Goal: Task Accomplishment & Management: Manage account settings

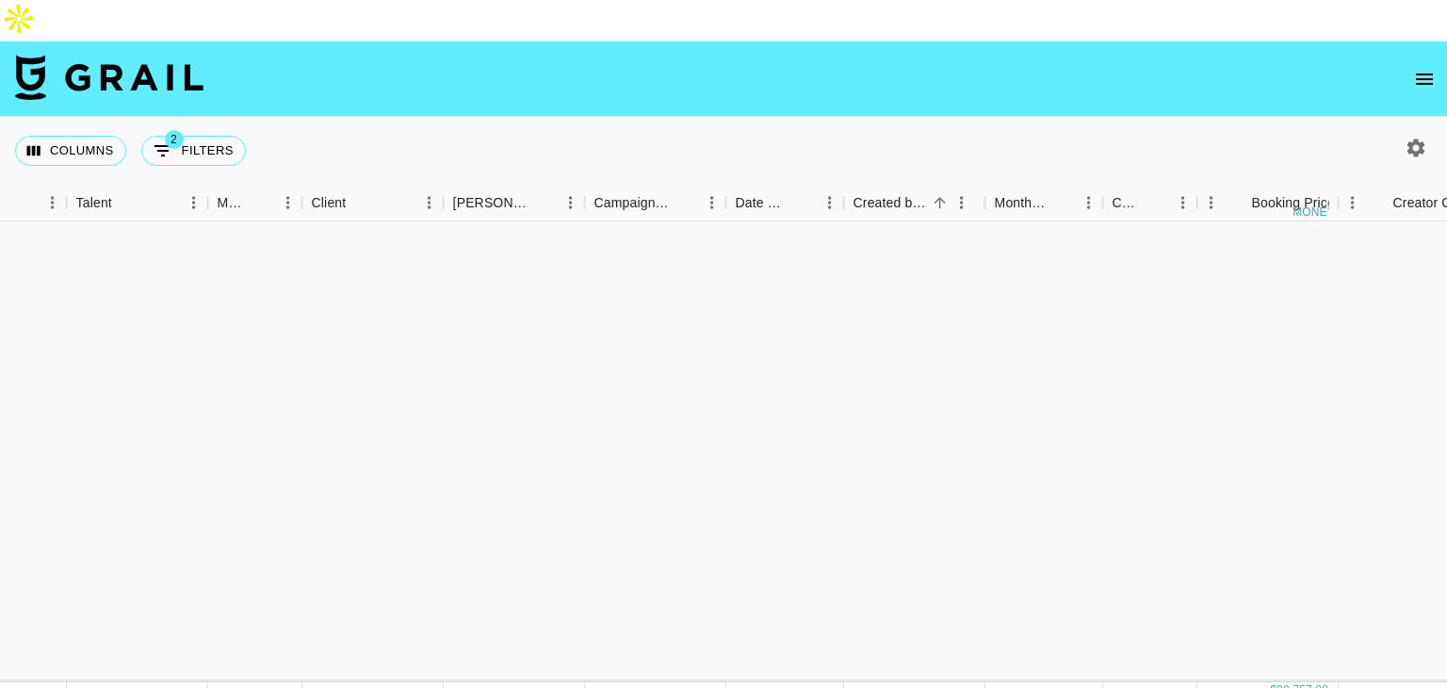
scroll to position [727, 560]
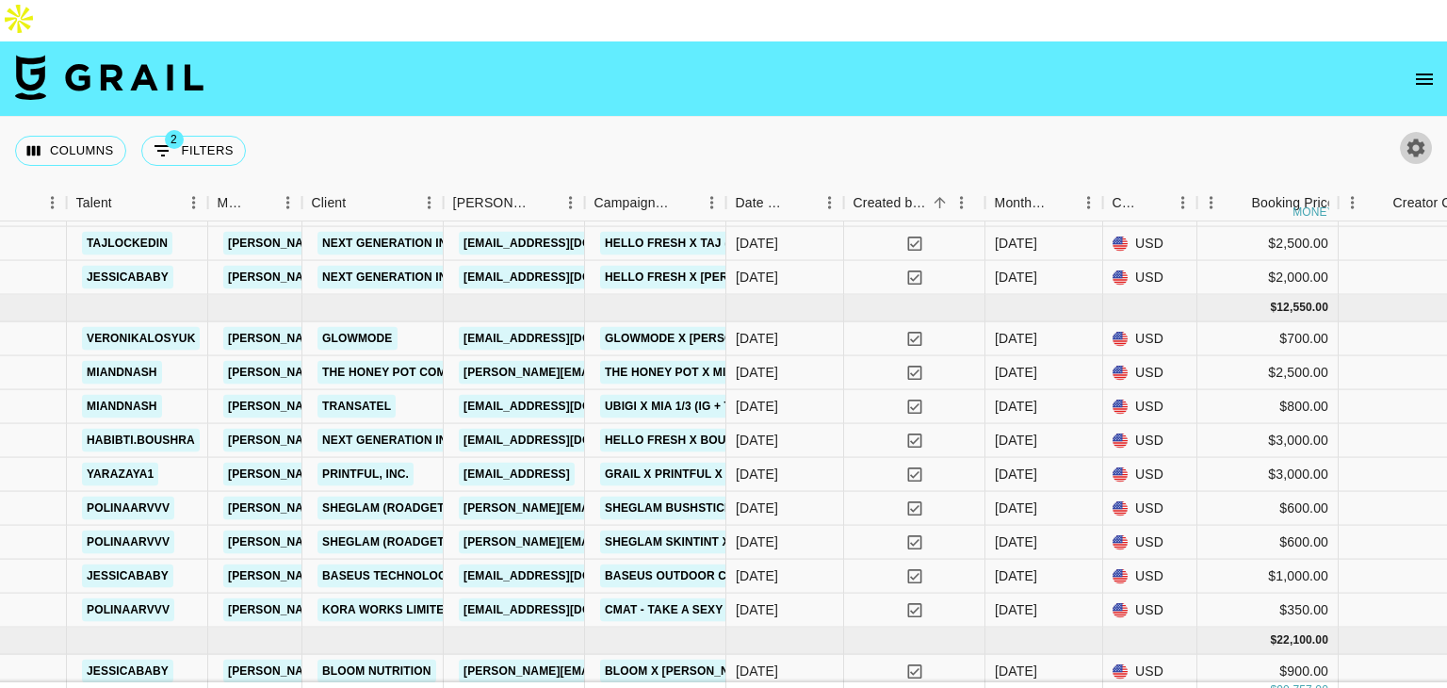
click at [1413, 137] on icon "button" at bounding box center [1416, 148] width 23 height 23
select select "[DATE]"
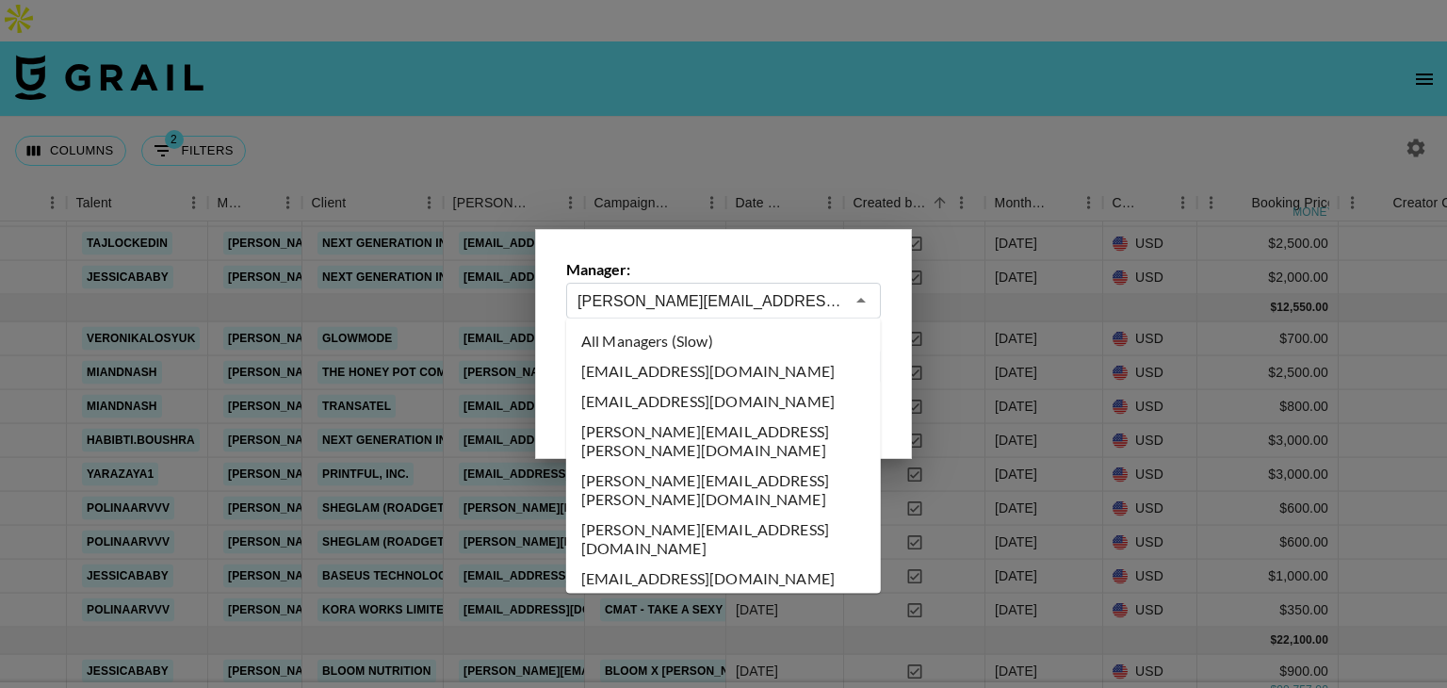
click at [724, 305] on input "[PERSON_NAME][EMAIL_ADDRESS][DOMAIN_NAME]" at bounding box center [710, 301] width 267 height 22
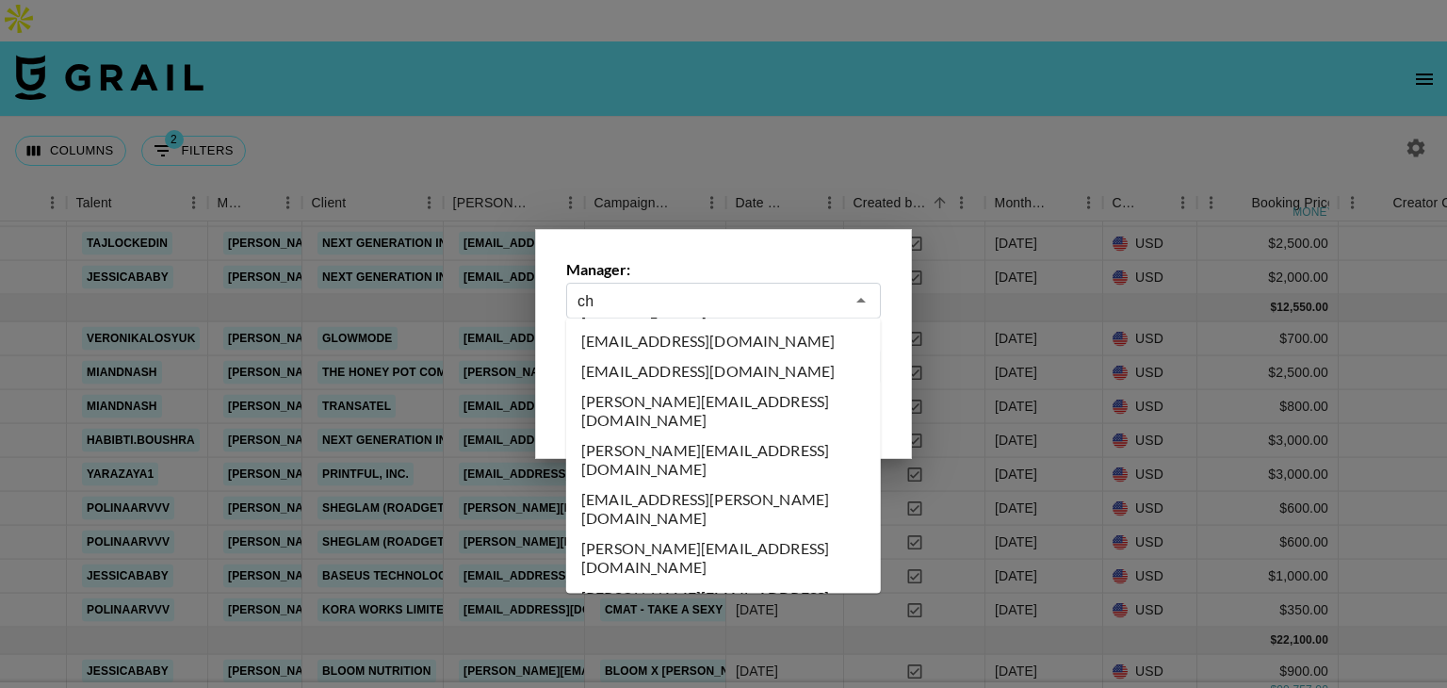
scroll to position [0, 0]
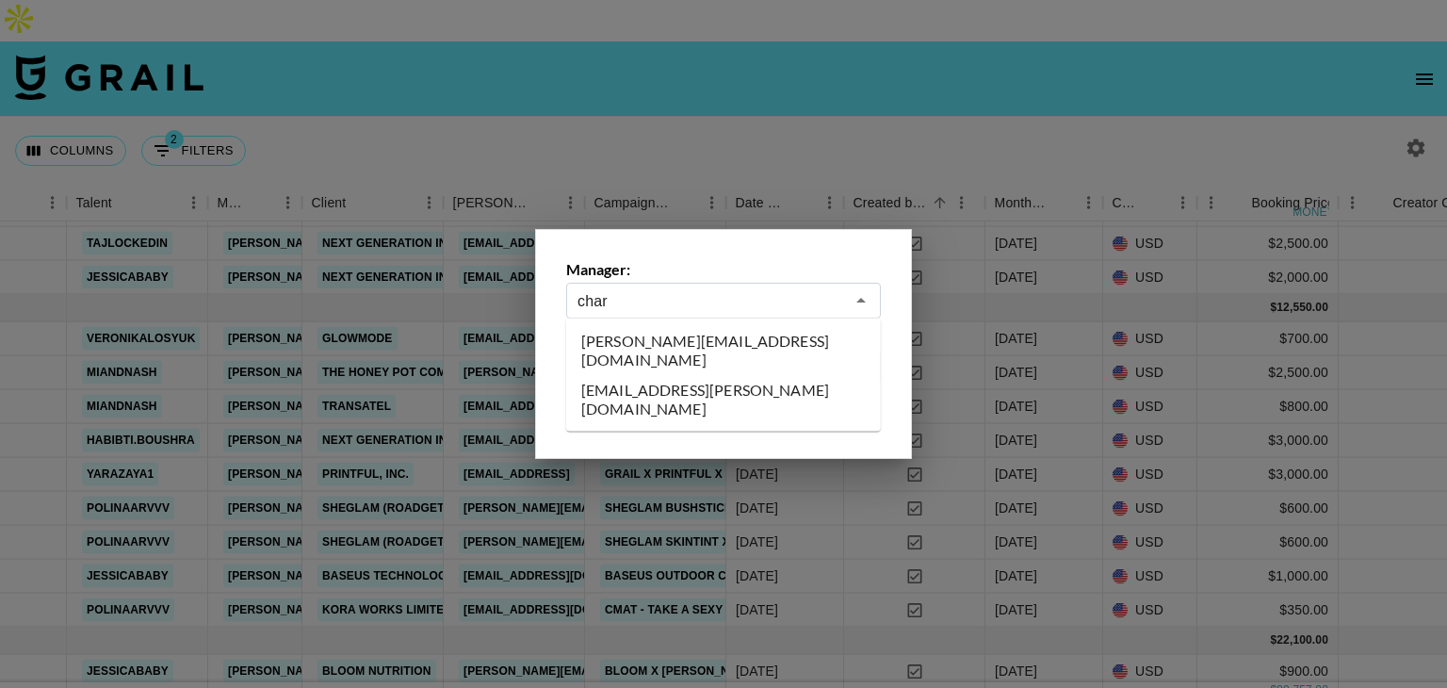
click at [661, 344] on li "[PERSON_NAME][EMAIL_ADDRESS][DOMAIN_NAME]" at bounding box center [723, 350] width 315 height 49
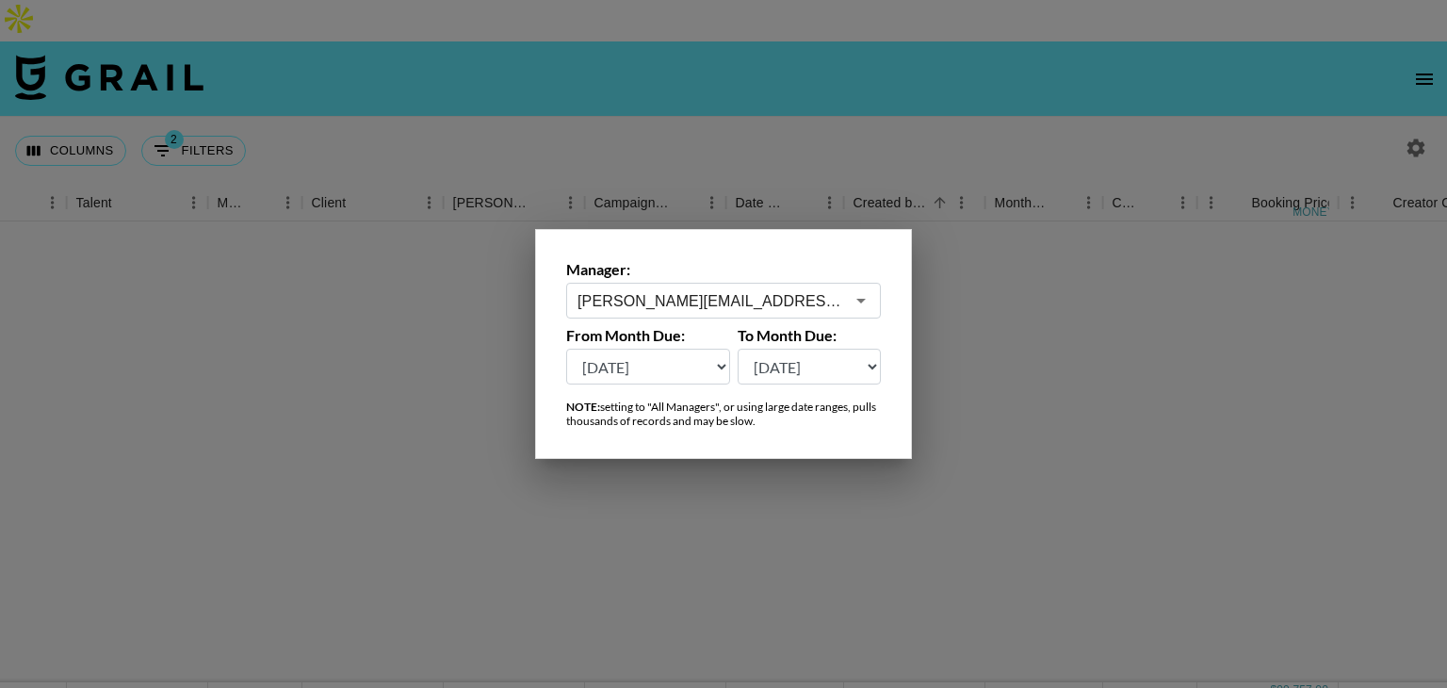
scroll to position [0, 560]
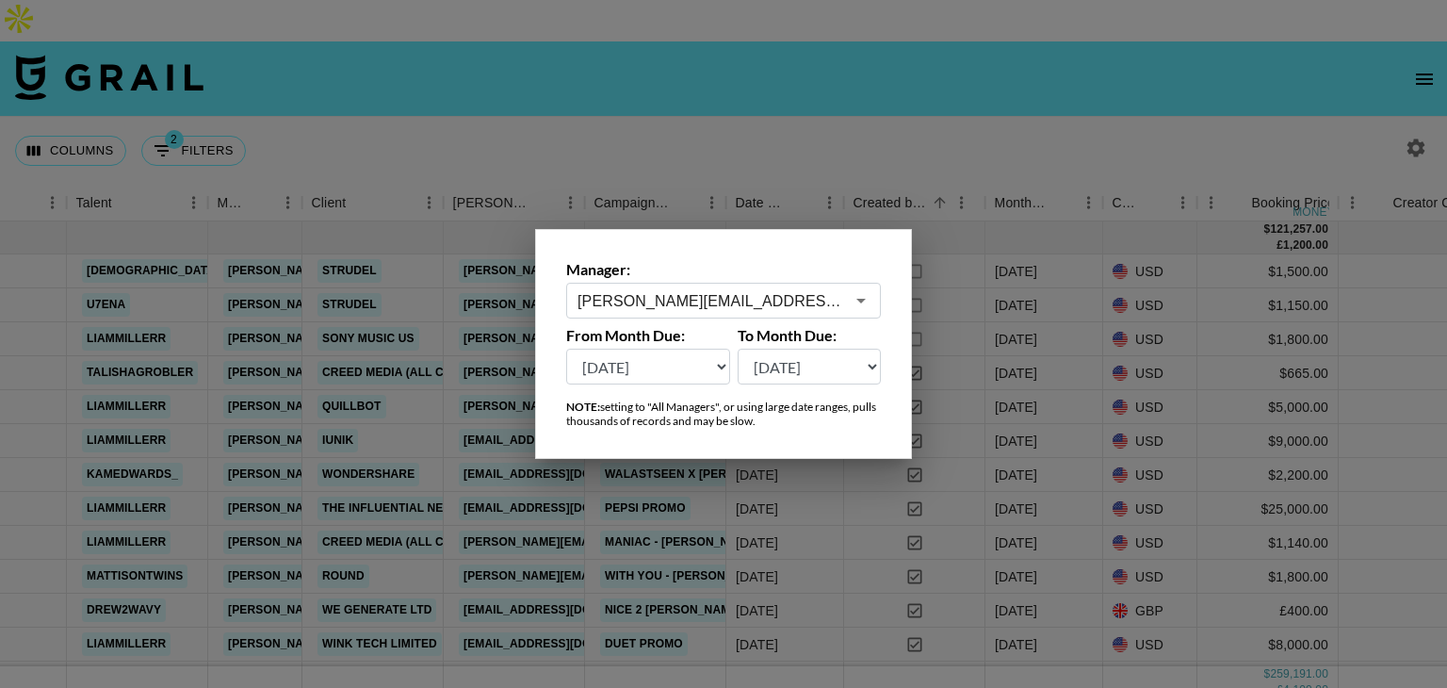
type input "[PERSON_NAME][EMAIL_ADDRESS][DOMAIN_NAME]"
click at [1050, 58] on div at bounding box center [723, 344] width 1447 height 688
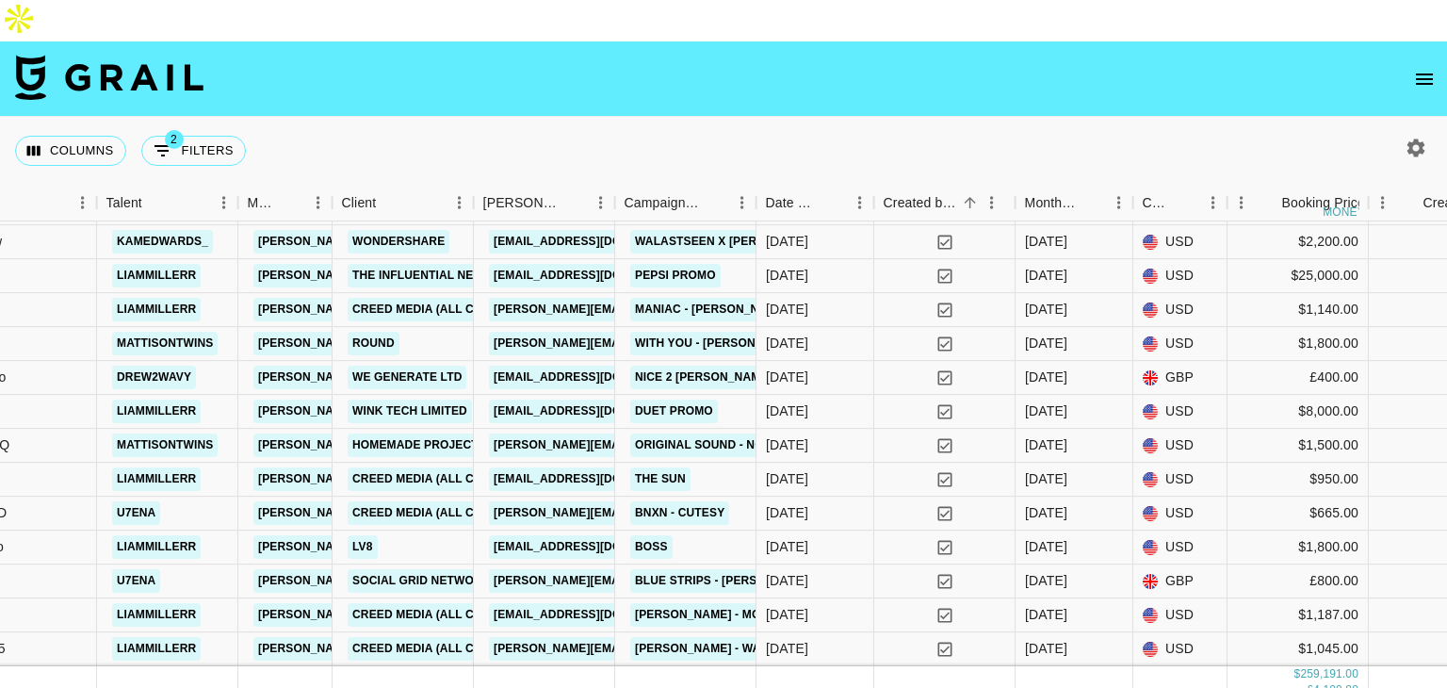
scroll to position [225, 529]
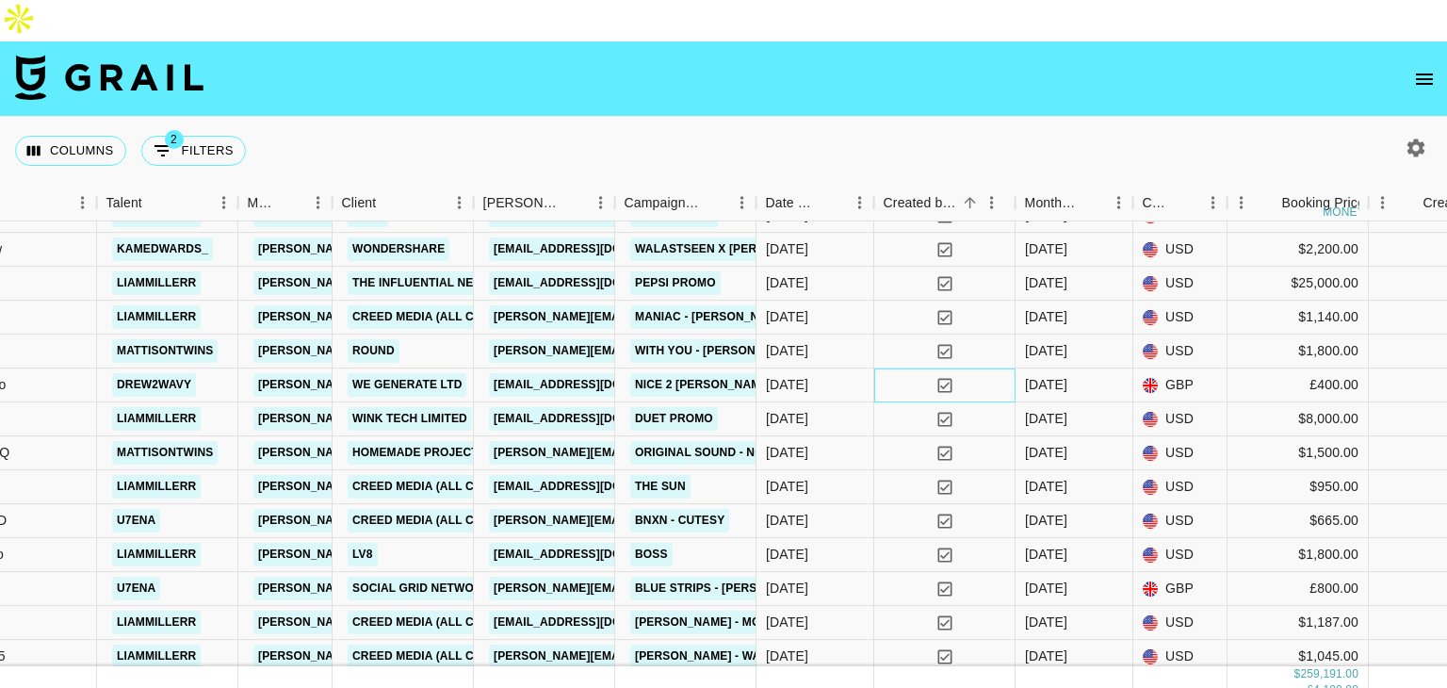
drag, startPoint x: 918, startPoint y: 356, endPoint x: 886, endPoint y: 211, distance: 148.6
click at [886, 211] on div "NQ5fmnQdMgzVqyJcl6SM recvNfeYgCOMxv8ll liammillerr [EMAIL_ADDRESS][DOMAIN_NAME]…" at bounding box center [655, 538] width 2369 height 678
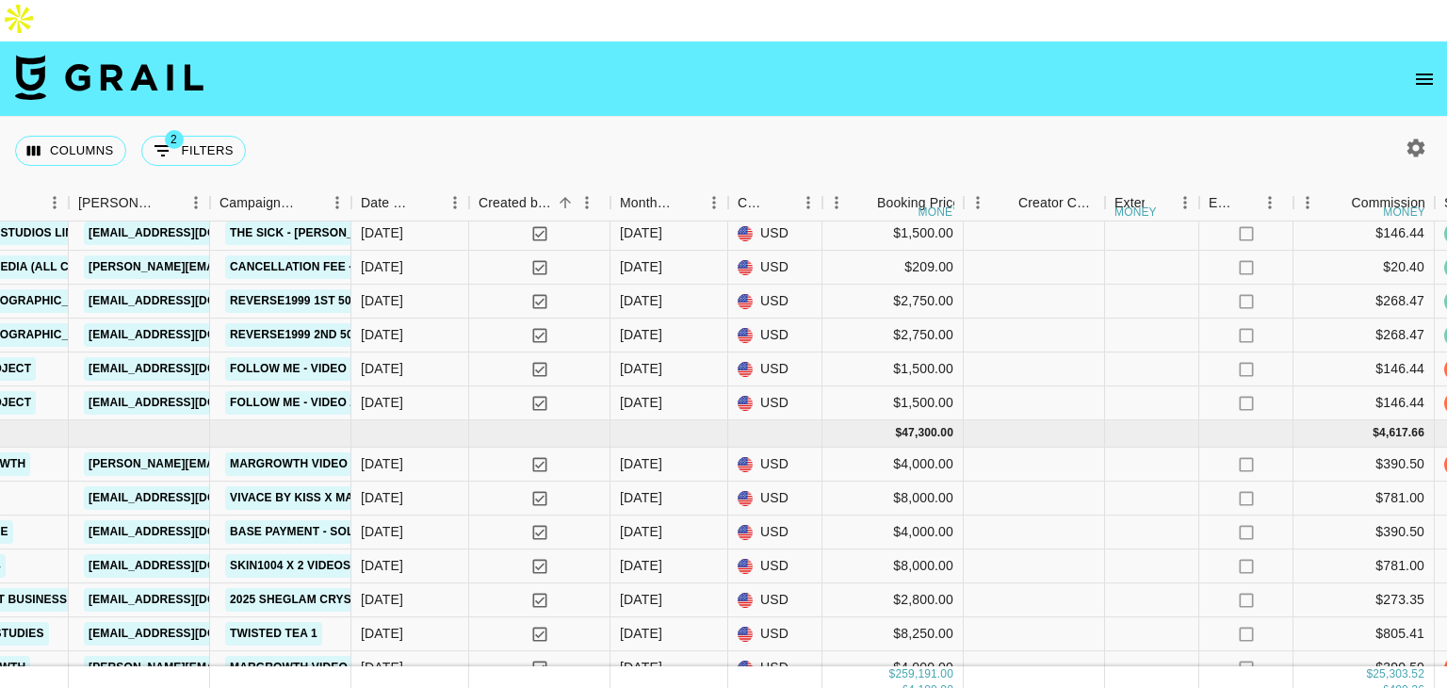
scroll to position [2972, 935]
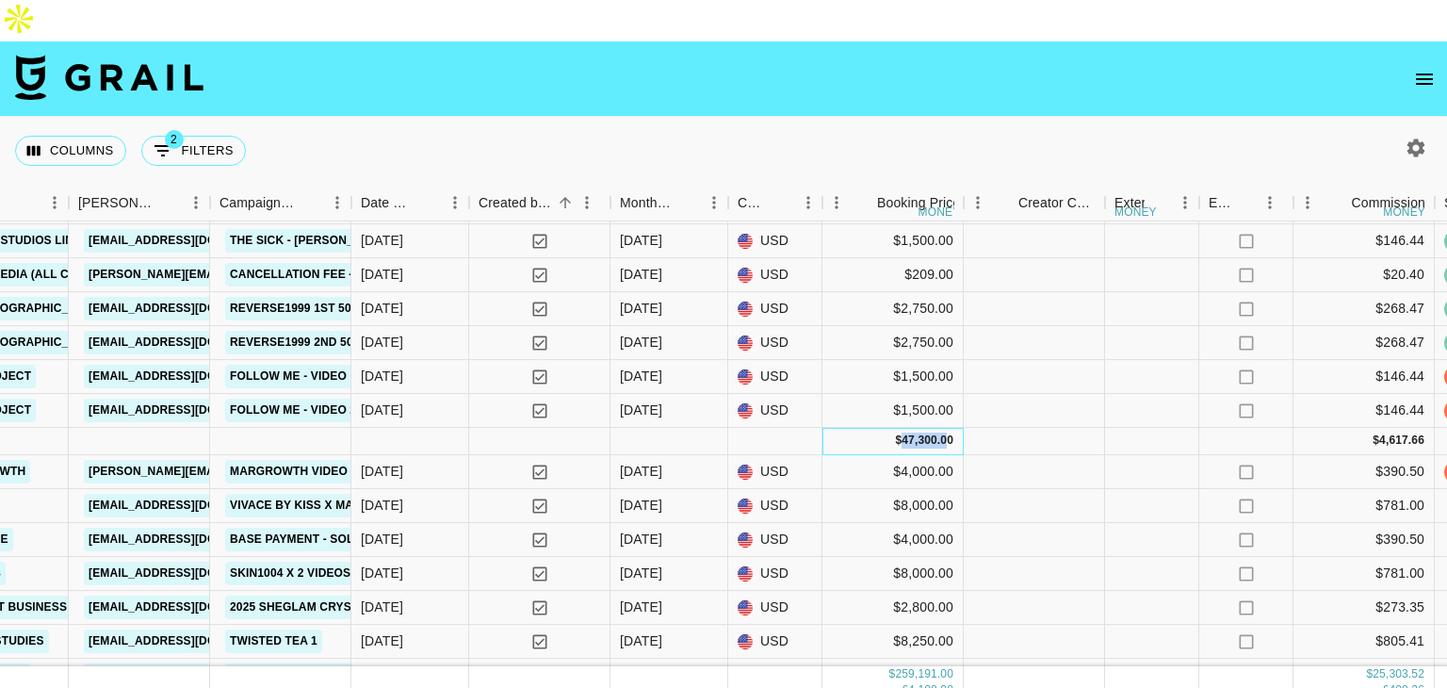
drag, startPoint x: 945, startPoint y: 400, endPoint x: 888, endPoint y: 398, distance: 56.6
click at [895, 433] on div "$ 47,300.00" at bounding box center [924, 441] width 58 height 16
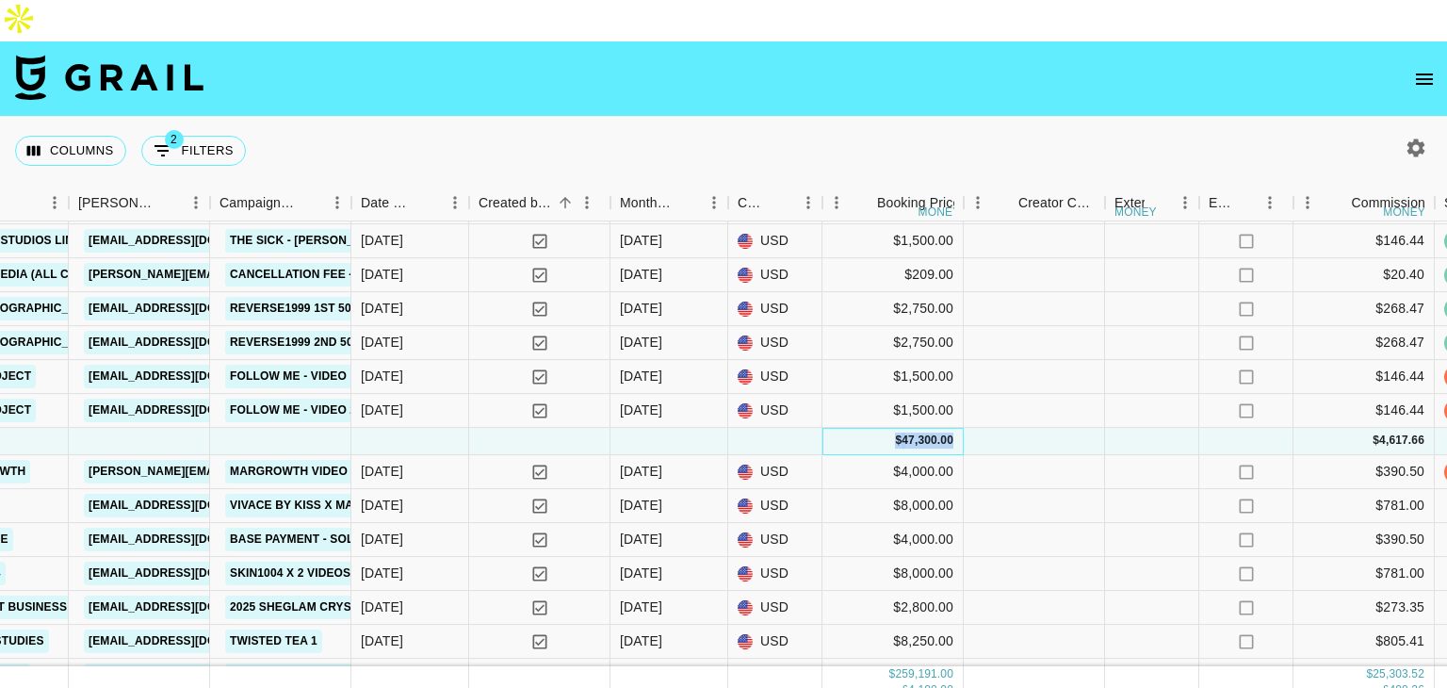
drag, startPoint x: 952, startPoint y: 398, endPoint x: 882, endPoint y: 401, distance: 70.8
click at [882, 428] on div "$ 47,300.00" at bounding box center [892, 441] width 141 height 27
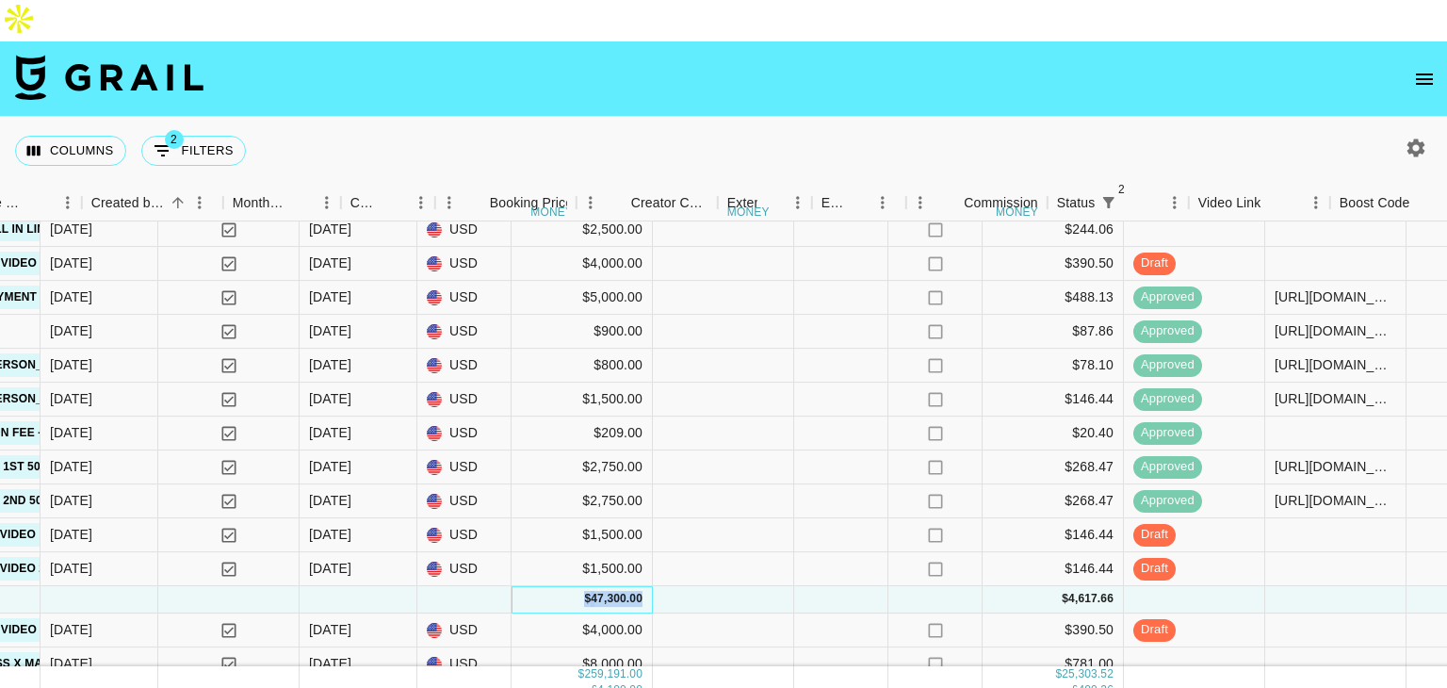
scroll to position [2814, 1325]
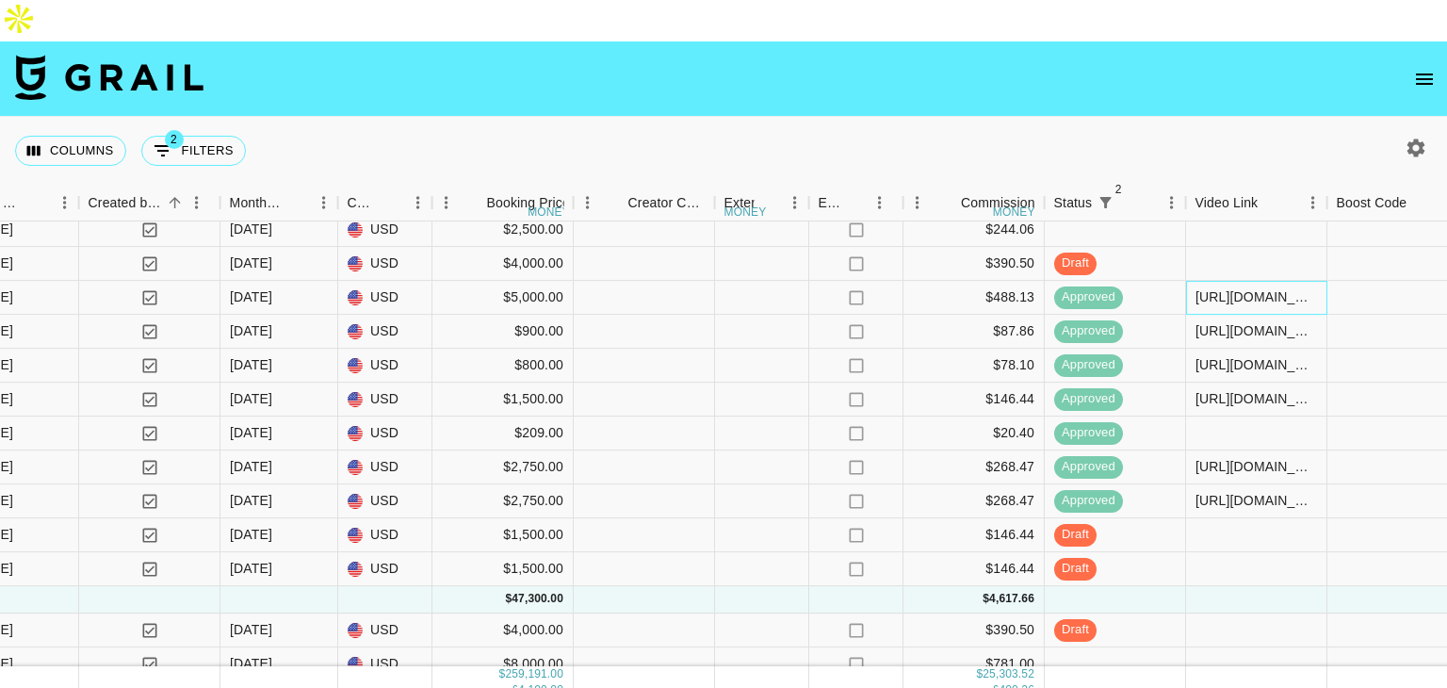
click at [1232, 288] on div "[URL][DOMAIN_NAME]" at bounding box center [1256, 297] width 122 height 19
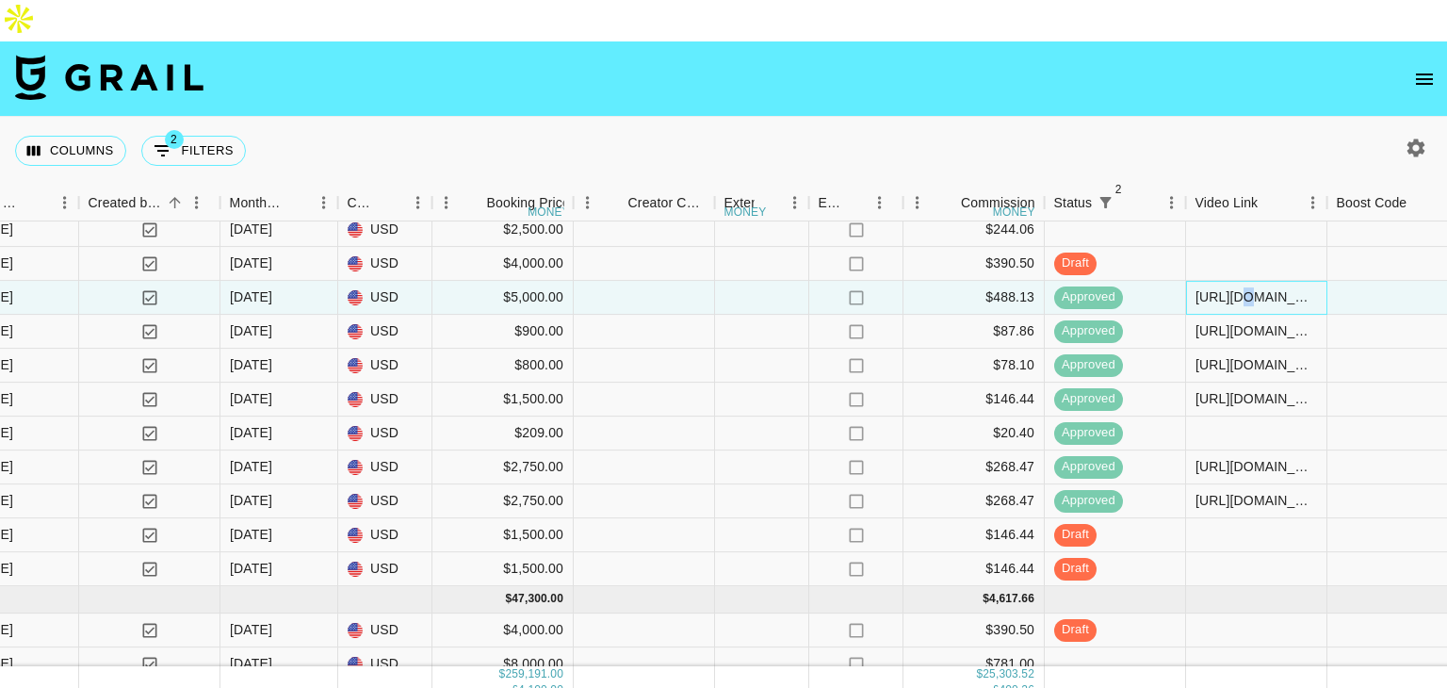
click at [1232, 288] on div "[URL][DOMAIN_NAME]" at bounding box center [1256, 297] width 122 height 19
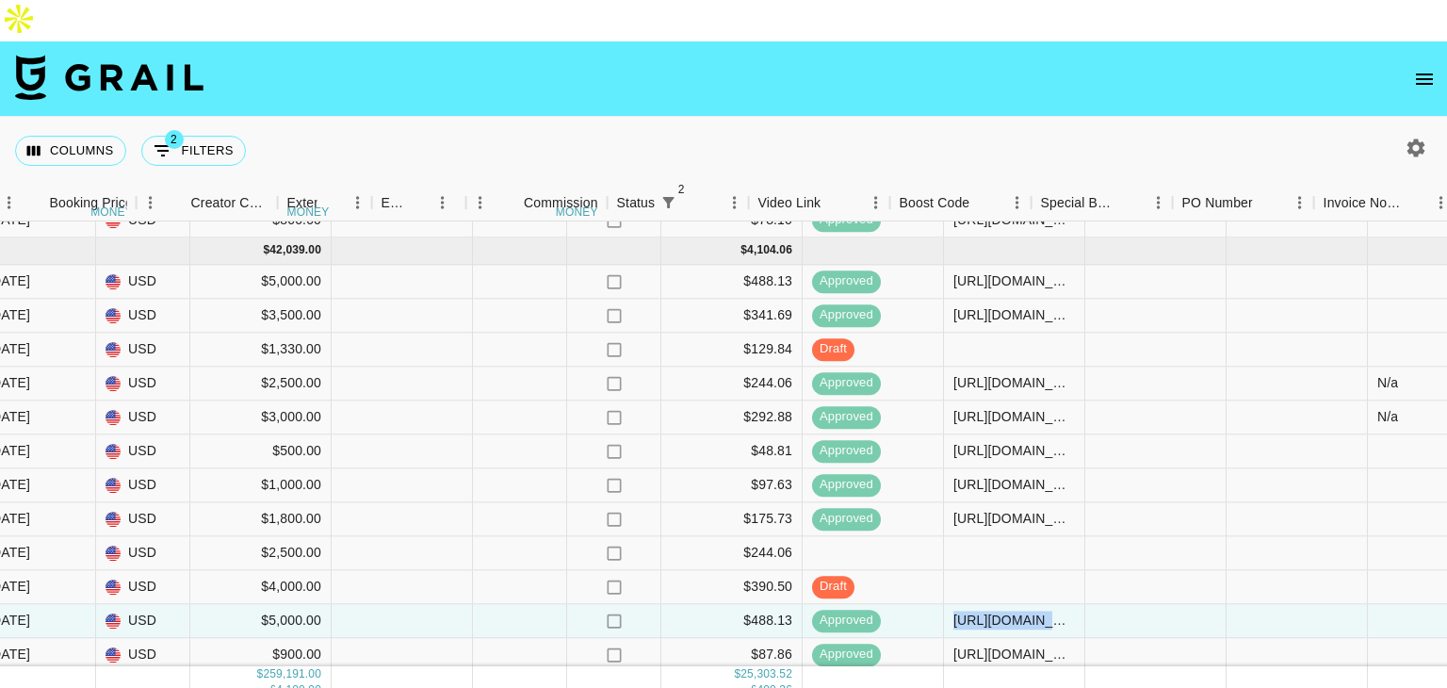
scroll to position [2491, 1760]
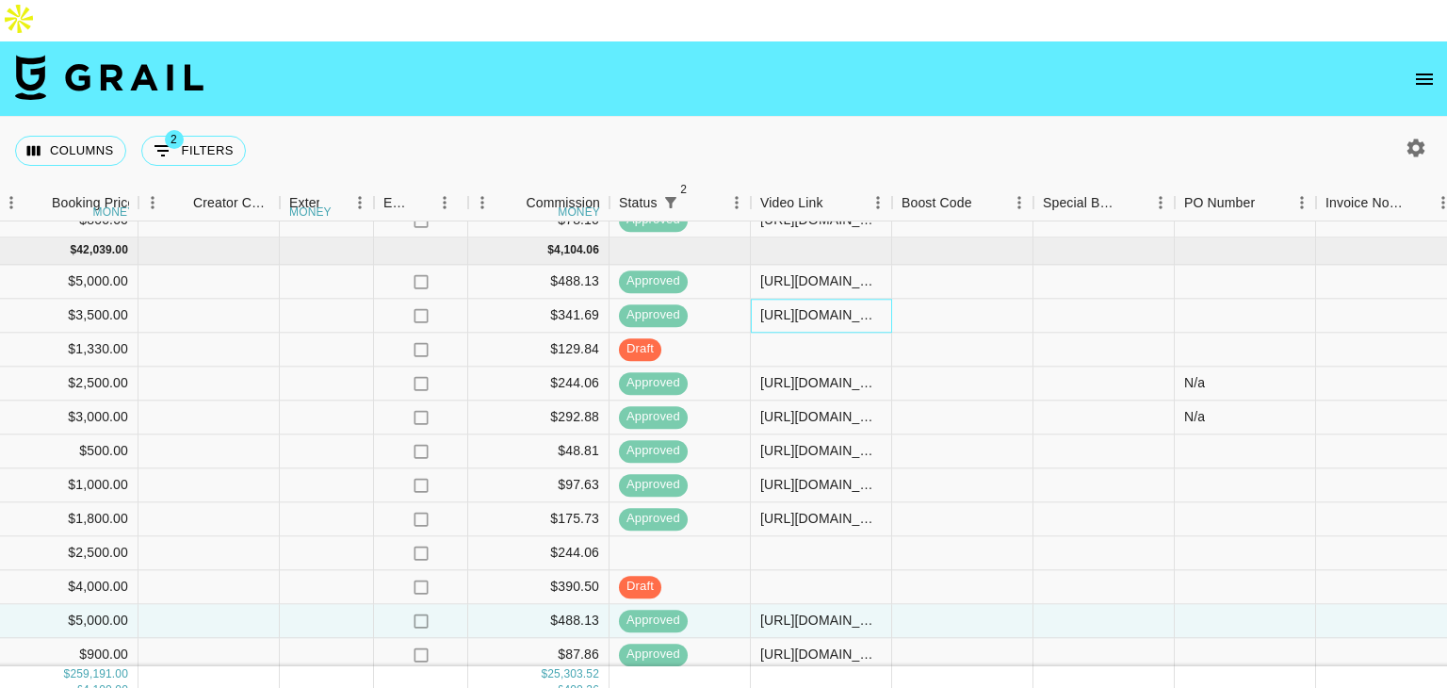
click at [829, 306] on div "[URL][DOMAIN_NAME]" at bounding box center [821, 315] width 122 height 19
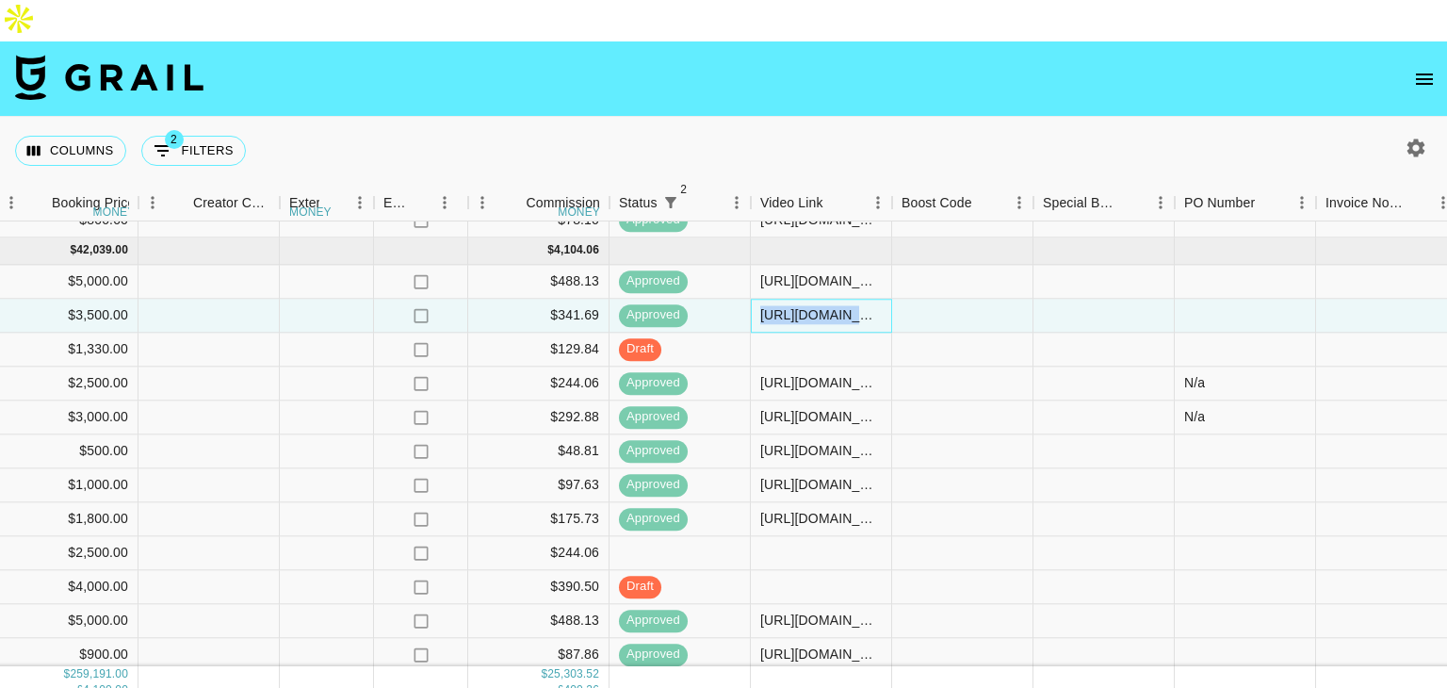
click at [829, 306] on div "[URL][DOMAIN_NAME]" at bounding box center [821, 315] width 122 height 19
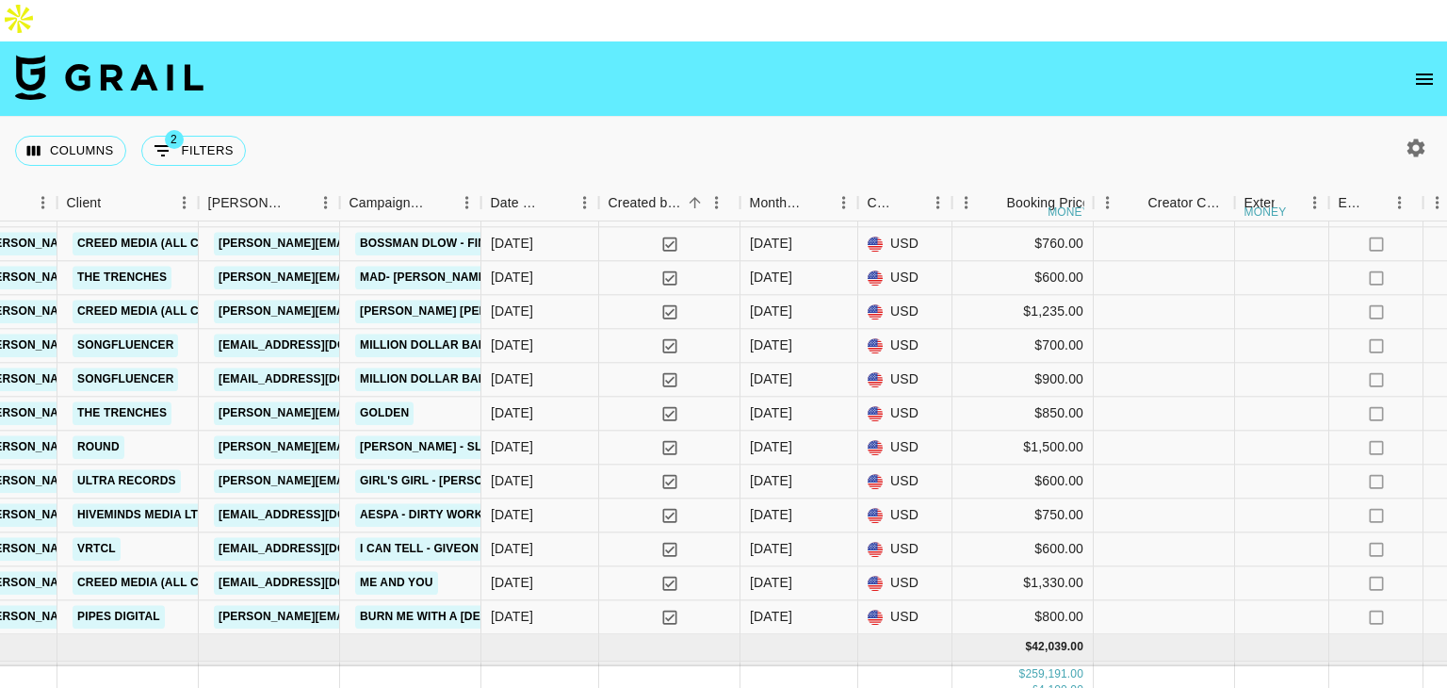
scroll to position [1928, 805]
